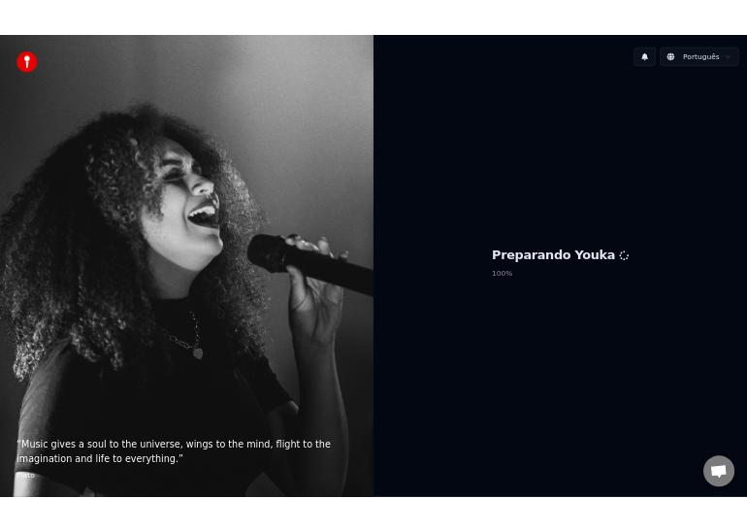
scroll to position [1711, 0]
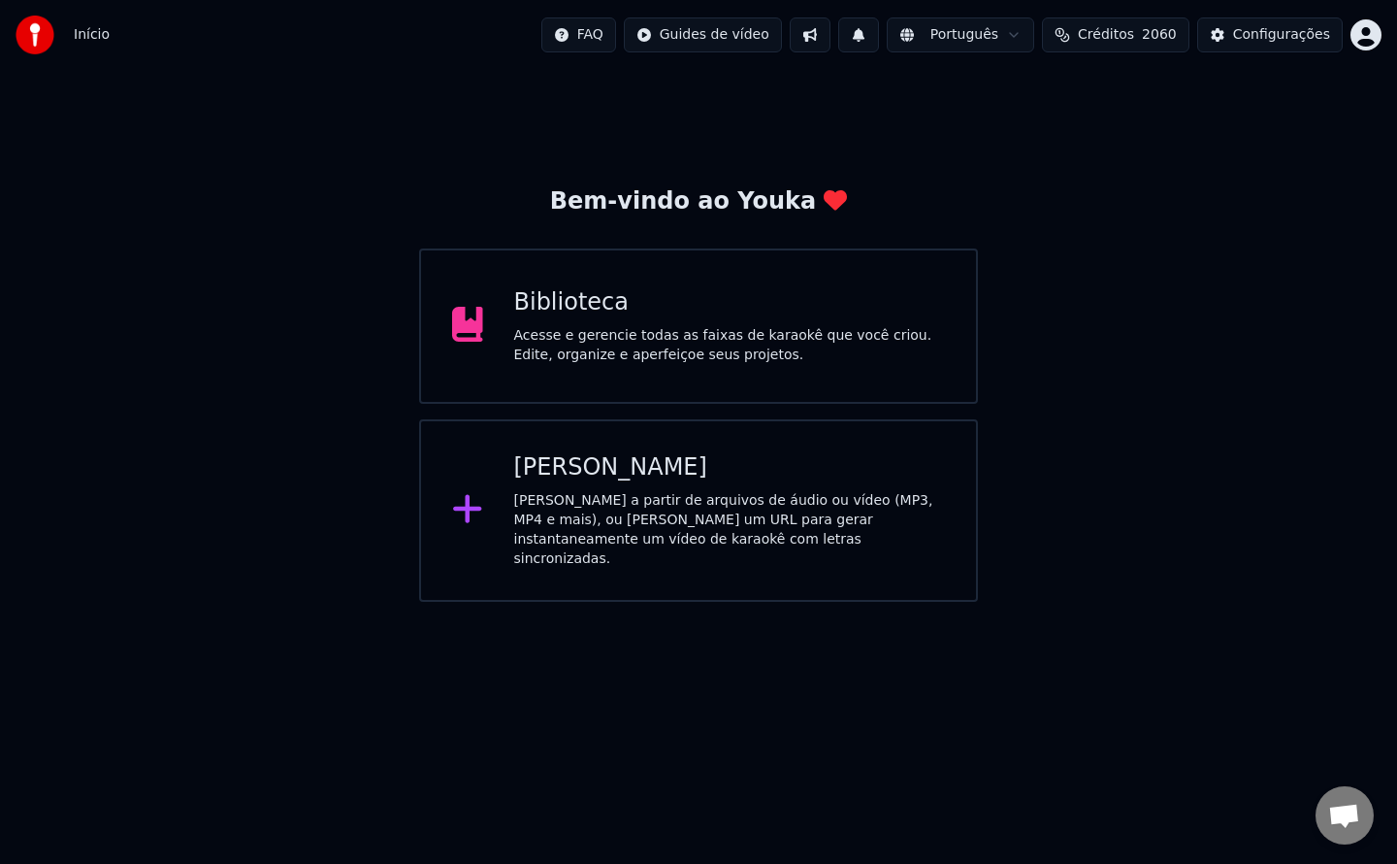
click at [832, 333] on div "Acesse e gerencie todas as faixas de karaokê que você criou. Edite, organize e …" at bounding box center [730, 345] width 432 height 39
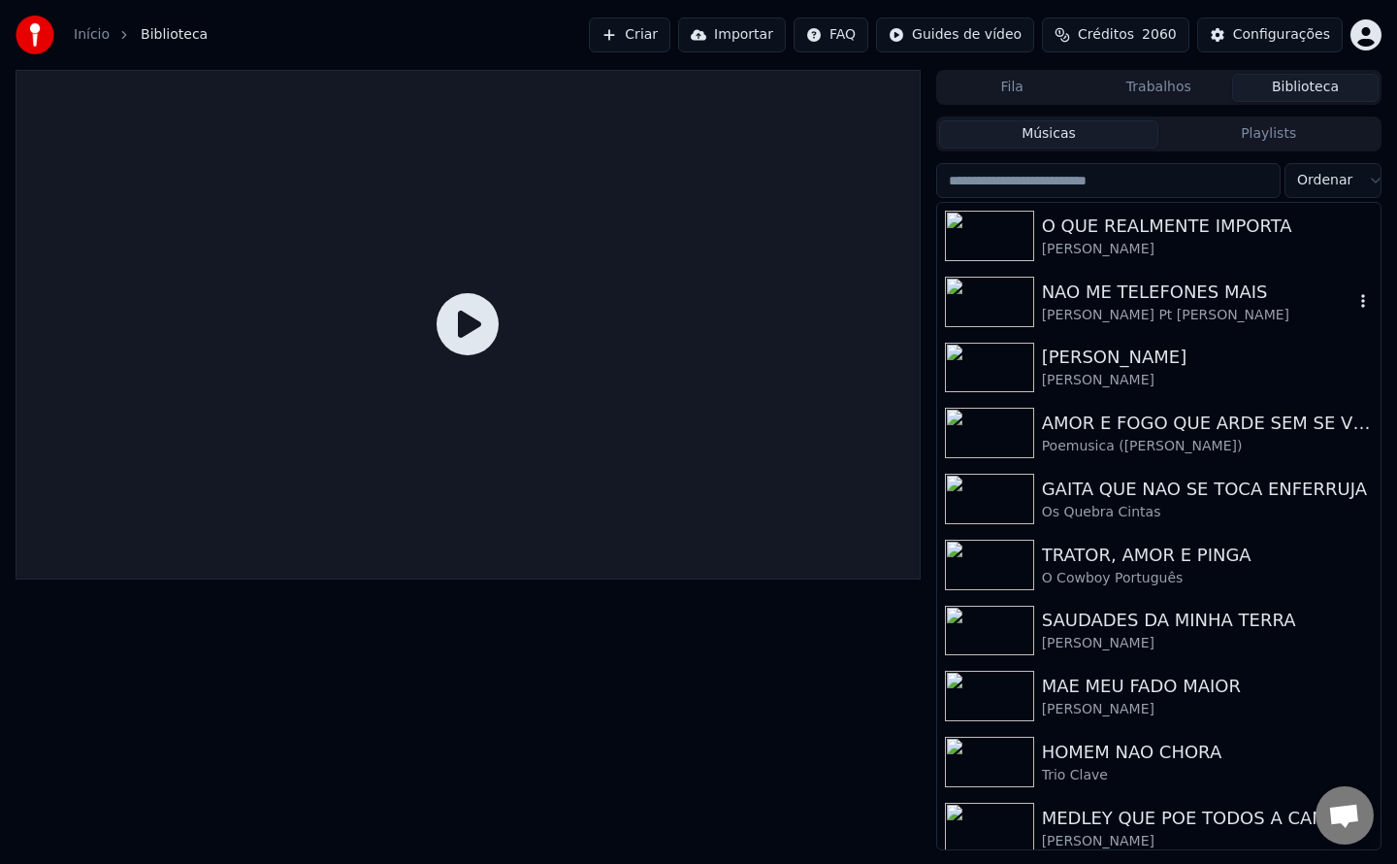
click at [1160, 314] on div "[PERSON_NAME] Pt [PERSON_NAME]" at bounding box center [1197, 315] width 311 height 19
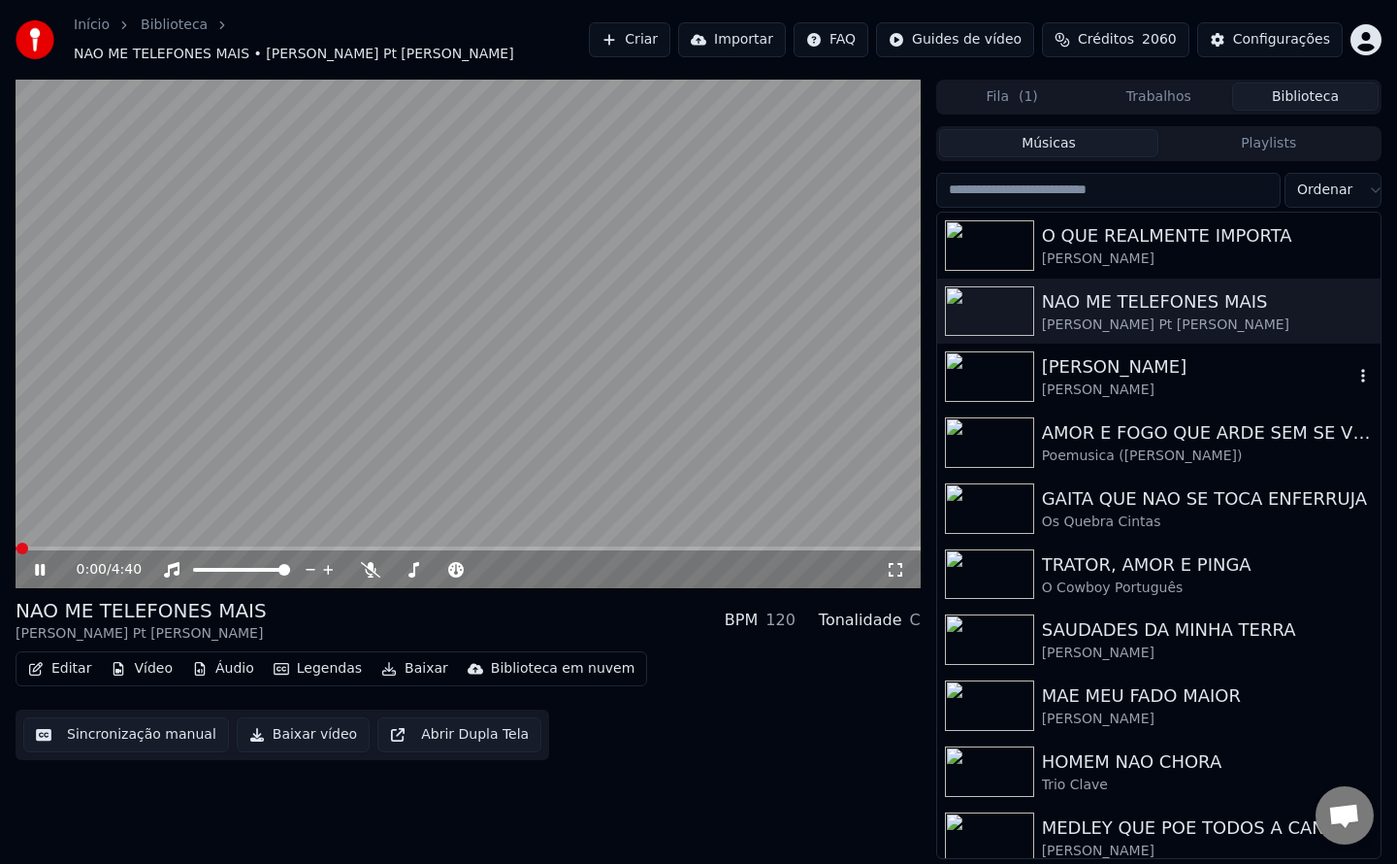
click at [1092, 381] on div "[PERSON_NAME]" at bounding box center [1197, 389] width 311 height 19
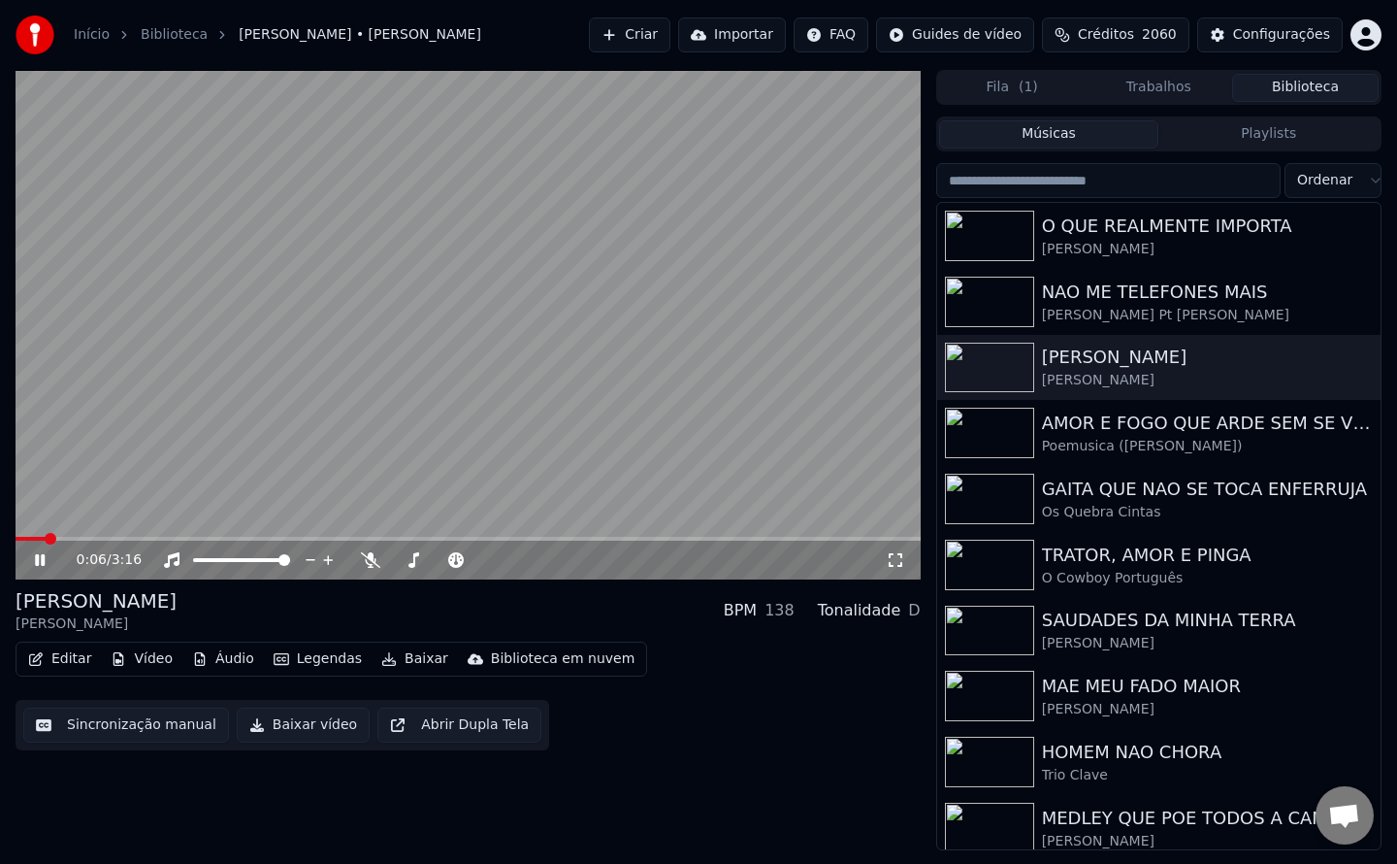
click at [475, 728] on button "Abrir Dupla Tela" at bounding box center [459, 724] width 164 height 35
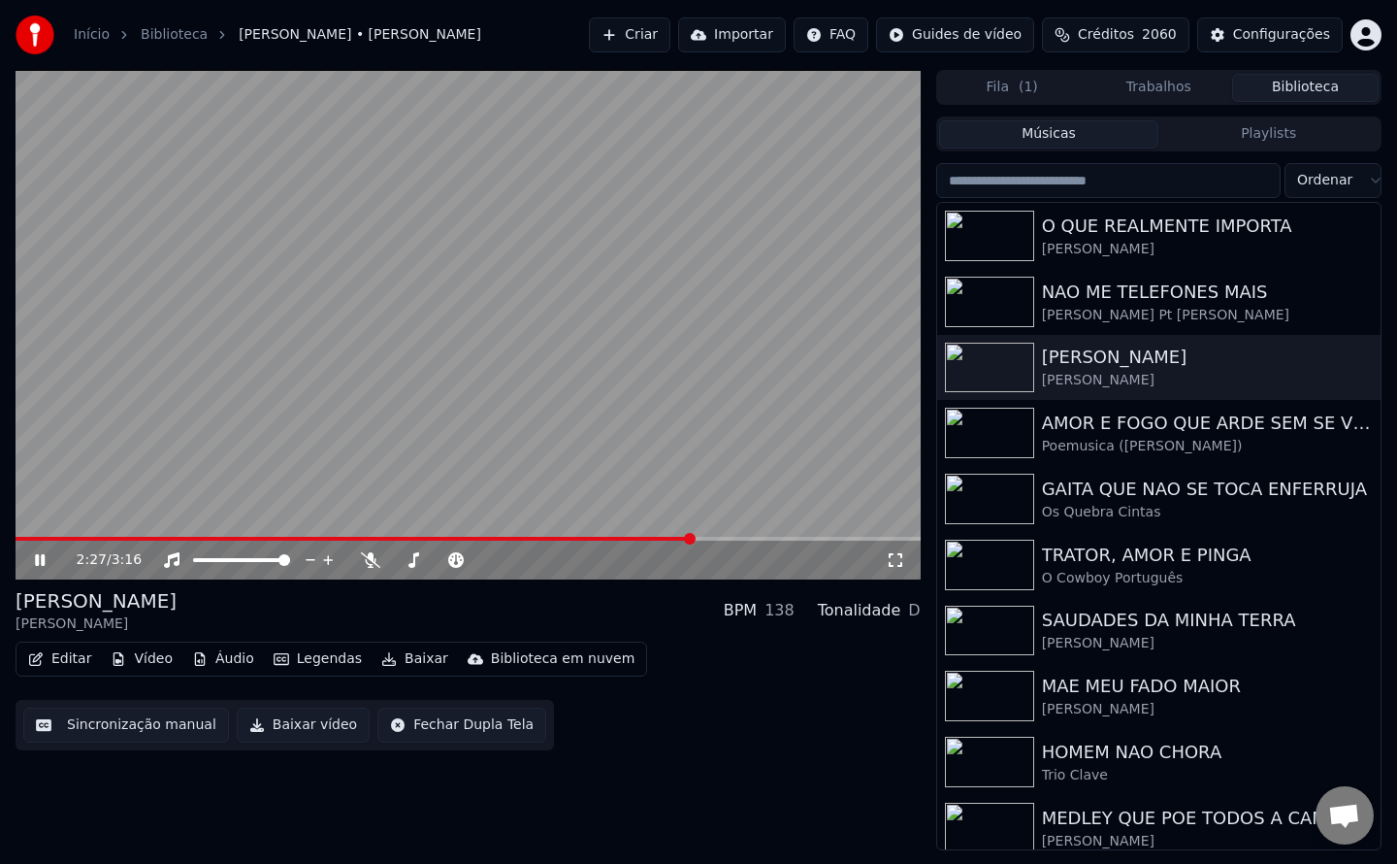
click at [41, 565] on icon at bounding box center [54, 560] width 46 height 16
click at [16, 216] on video at bounding box center [468, 324] width 905 height 509
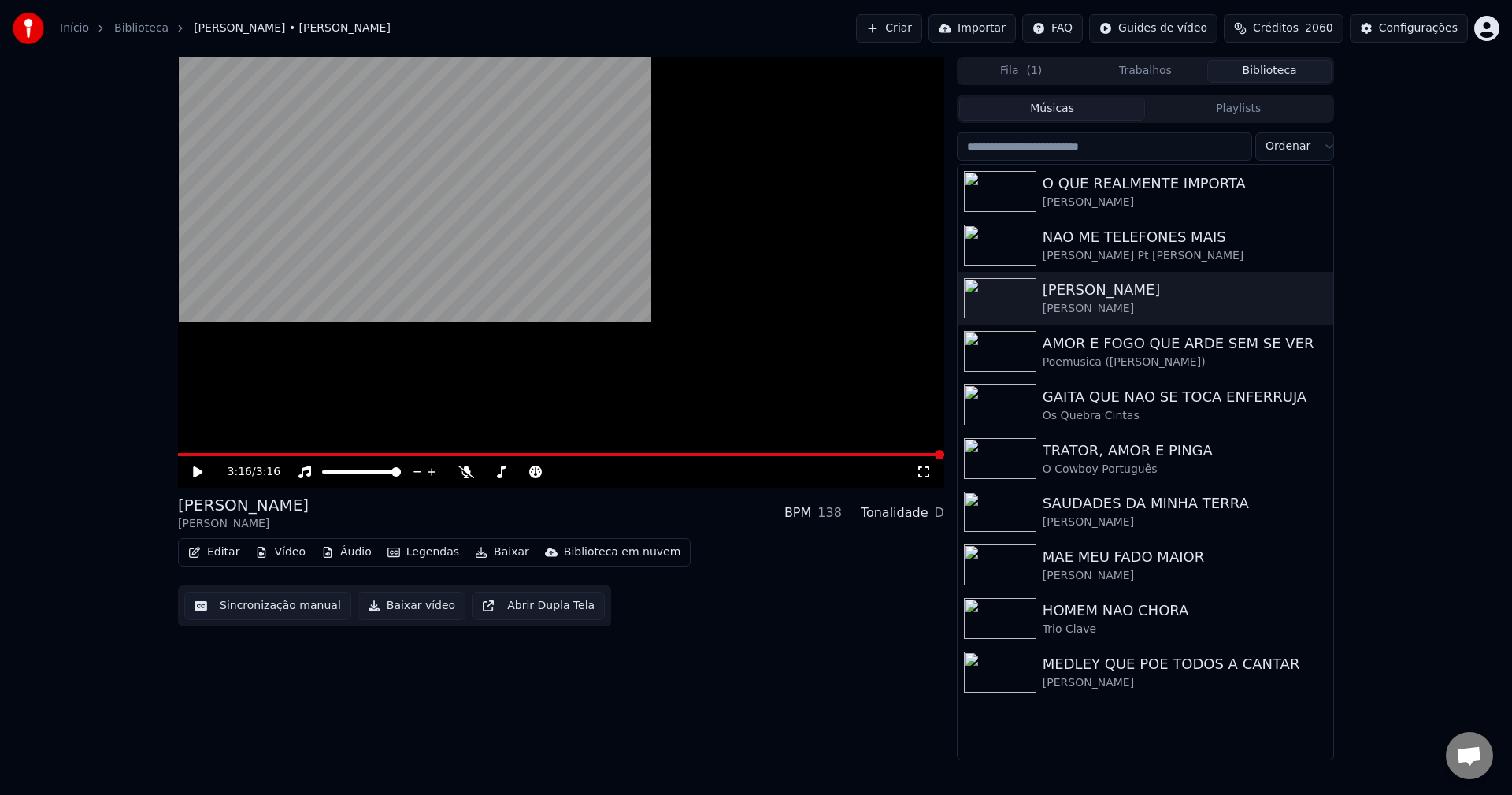
scroll to position [1373, 0]
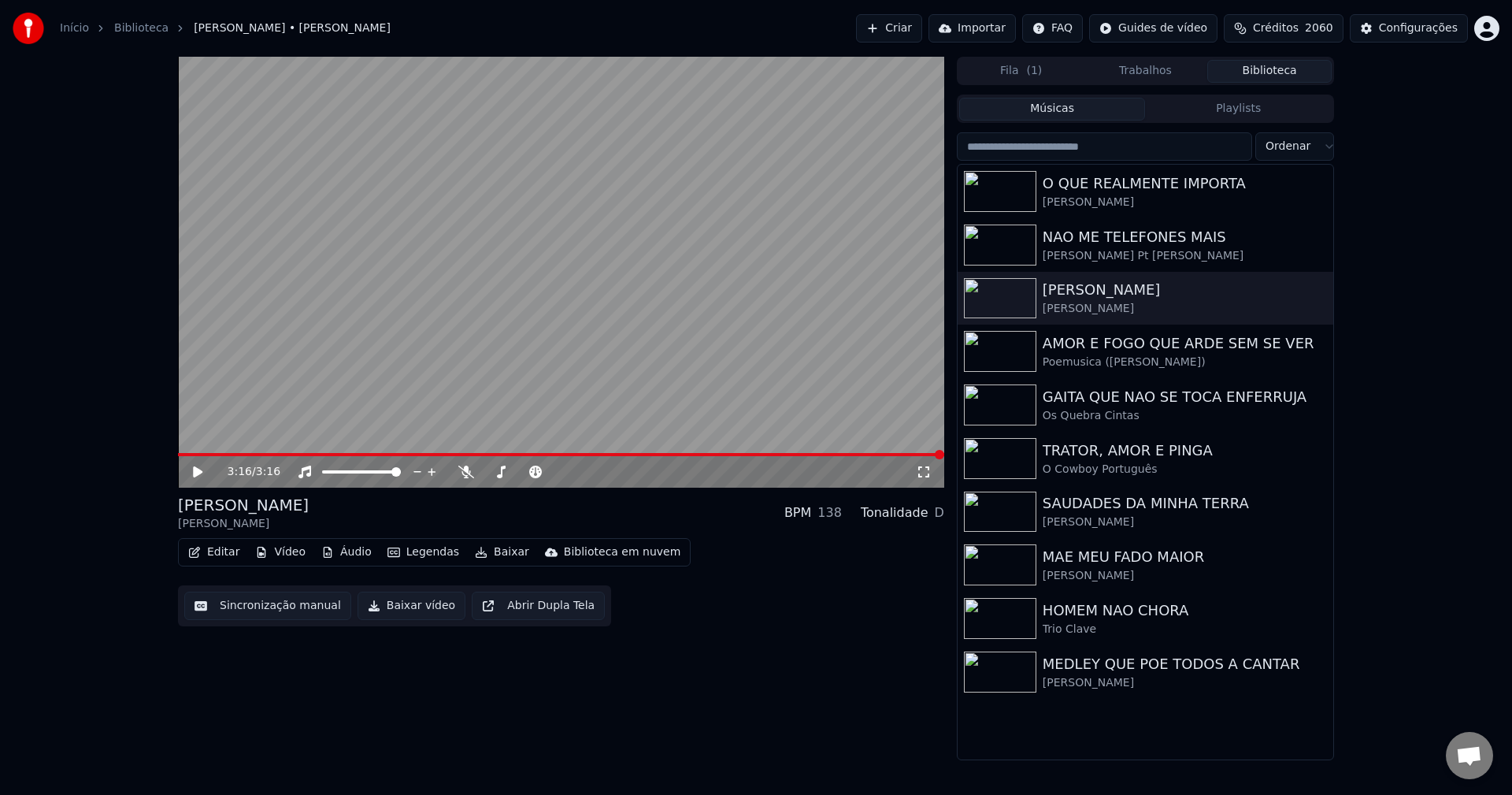
click at [194, 471] on icon at bounding box center [198, 472] width 10 height 11
click at [1062, 690] on div "[PERSON_NAME]" at bounding box center [1177, 683] width 269 height 15
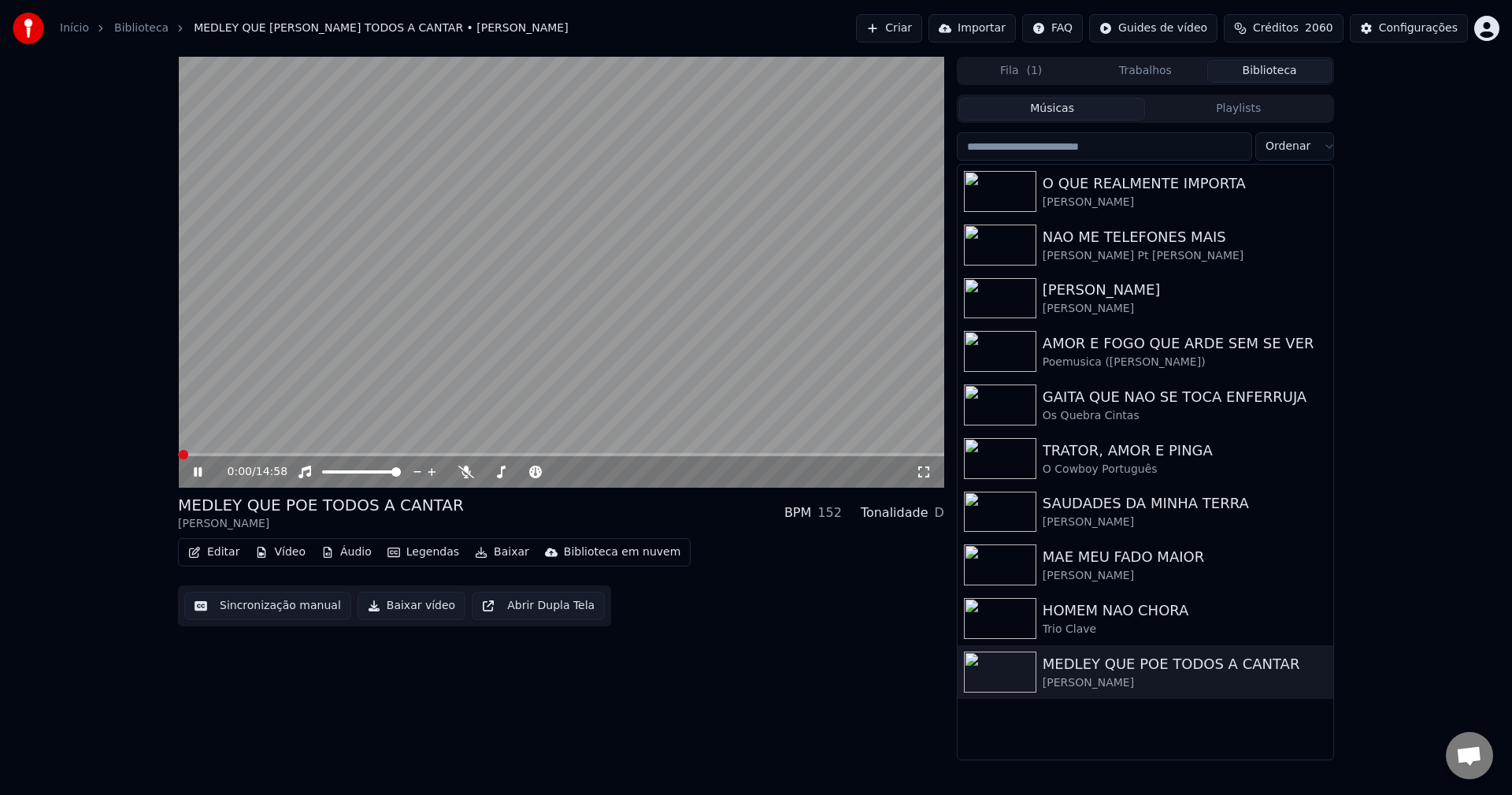
click at [291, 598] on button "Sincronização manual" at bounding box center [268, 606] width 167 height 28
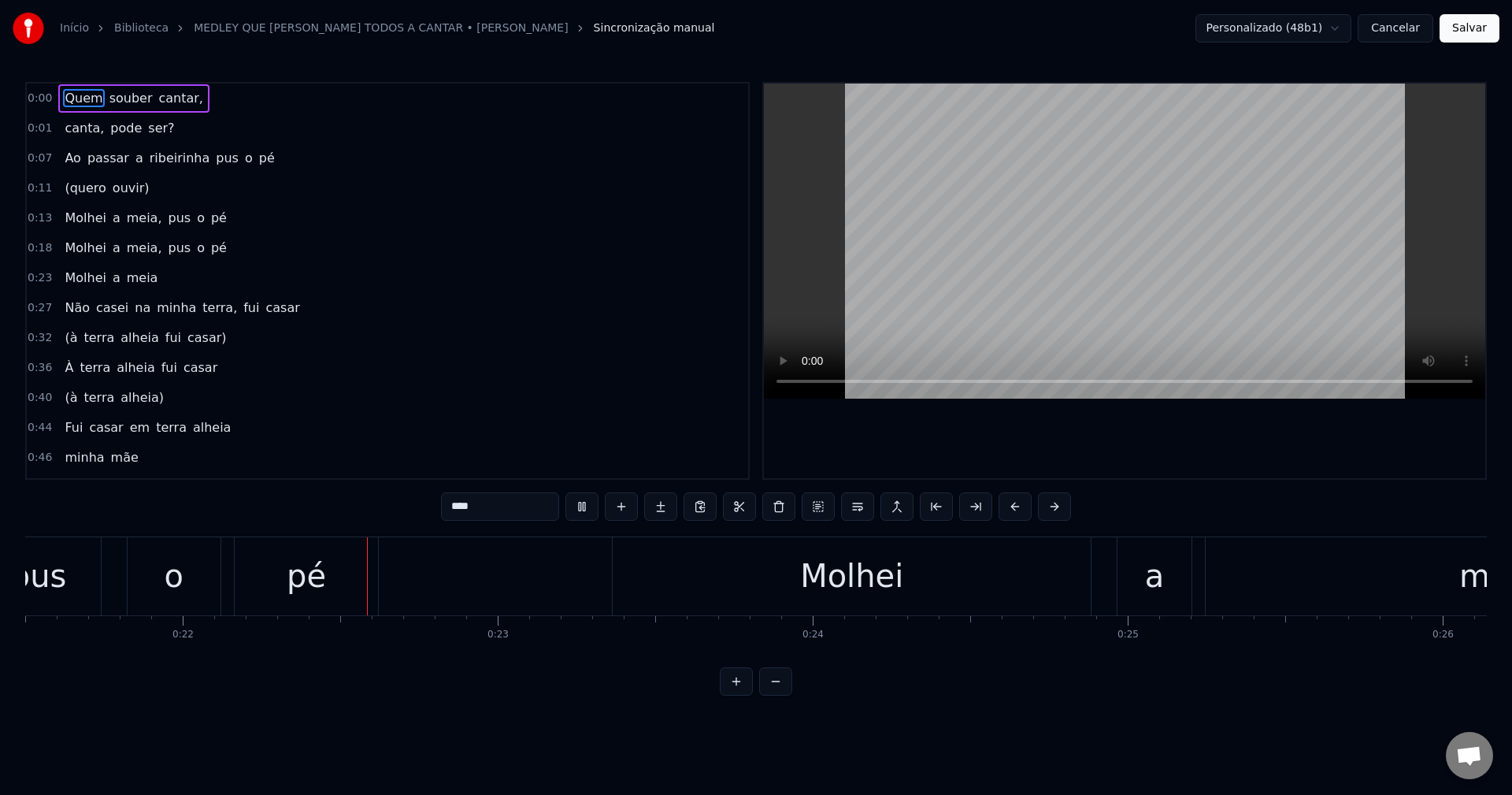
scroll to position [0, 6795]
